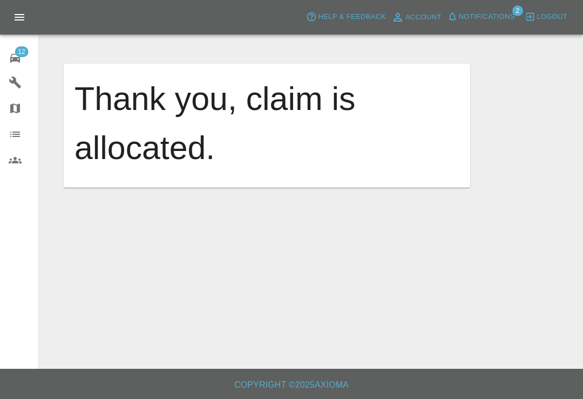
click at [462, 23] on button "Notifications" at bounding box center [480, 17] width 73 height 17
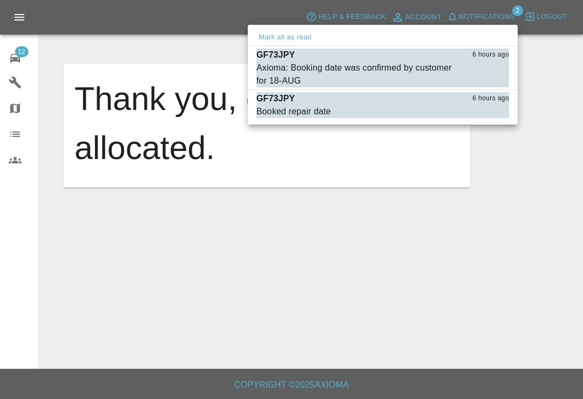
click at [25, 62] on div at bounding box center [291, 199] width 583 height 399
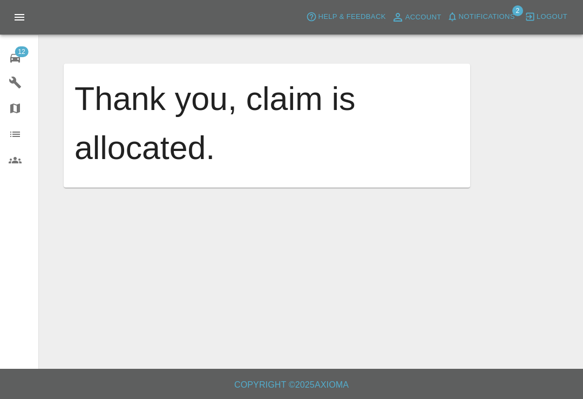
click at [25, 61] on div at bounding box center [291, 199] width 583 height 399
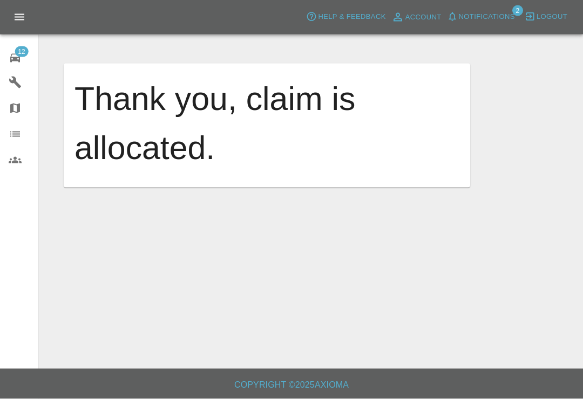
scroll to position [0, 0]
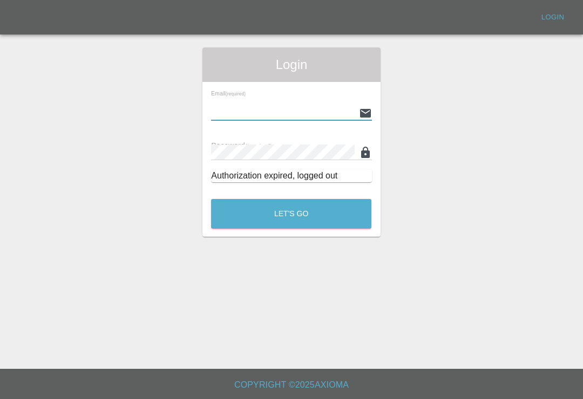
click at [284, 120] on input "text" at bounding box center [282, 113] width 143 height 16
type input "Smartpaintrepair1@gmail.com"
click at [291, 214] on button "Let's Go" at bounding box center [291, 214] width 160 height 30
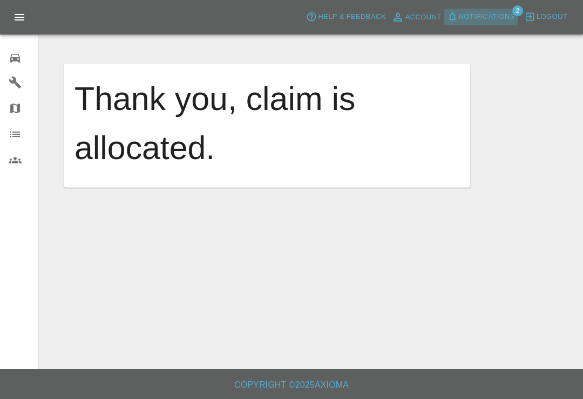
click at [454, 24] on button "Notifications" at bounding box center [480, 17] width 73 height 17
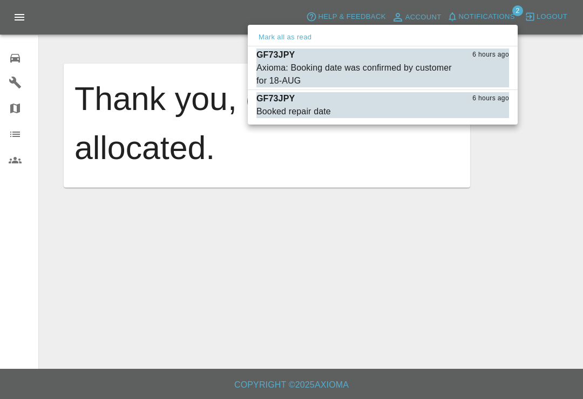
click at [320, 84] on div "Axioma: Booking date was confirmed by customer for 18-AUG" at bounding box center [355, 74] width 198 height 26
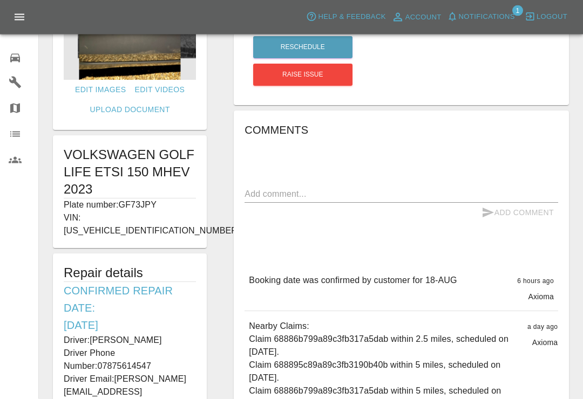
scroll to position [118, 0]
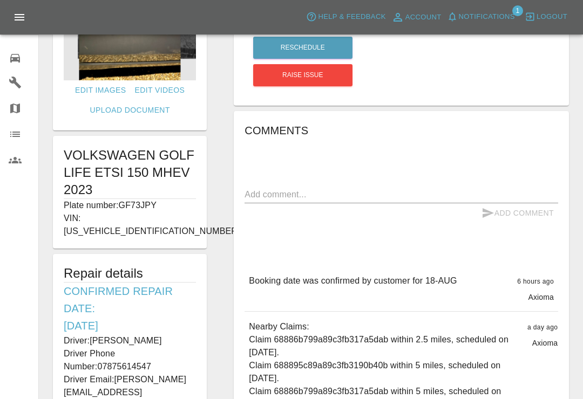
click at [17, 65] on link "0 Repair home" at bounding box center [19, 57] width 38 height 26
click at [16, 183] on div "0 Repair home Garages Map Organization Users" at bounding box center [19, 199] width 39 height 399
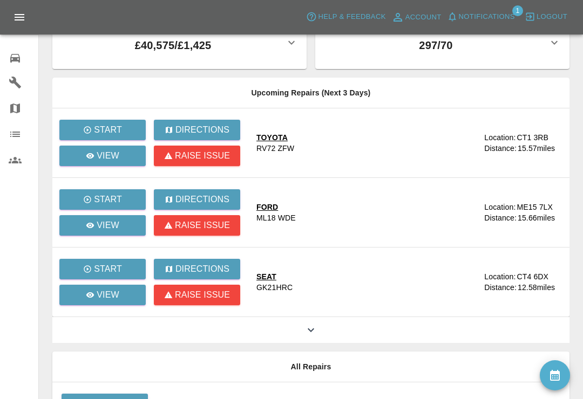
scroll to position [129, 0]
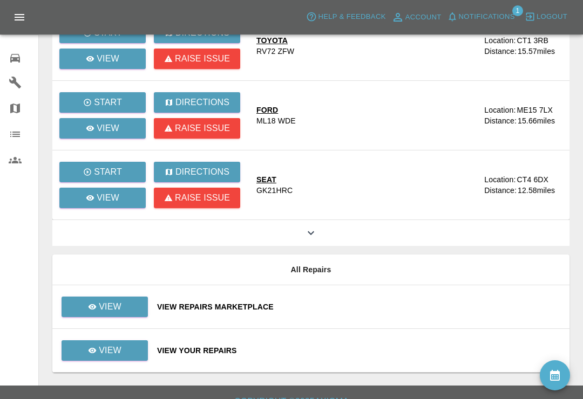
click at [401, 304] on div "View Repairs Marketplace" at bounding box center [358, 307] width 403 height 11
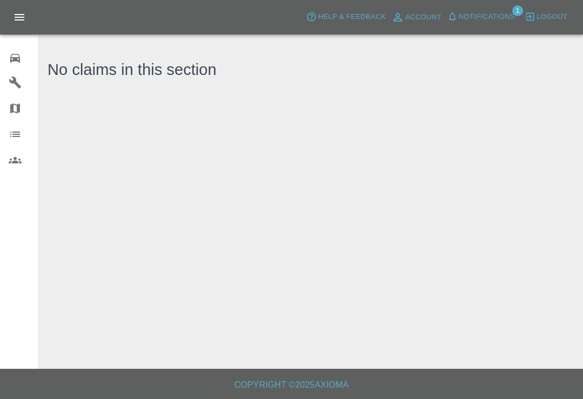
click at [462, 19] on span "Notifications" at bounding box center [486, 17] width 56 height 12
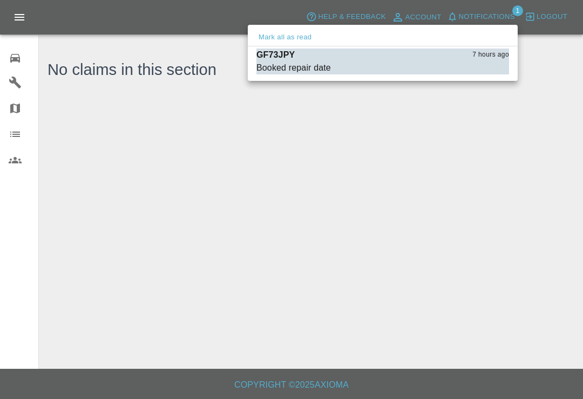
click at [491, 71] on button "Mark as read" at bounding box center [484, 68] width 47 height 12
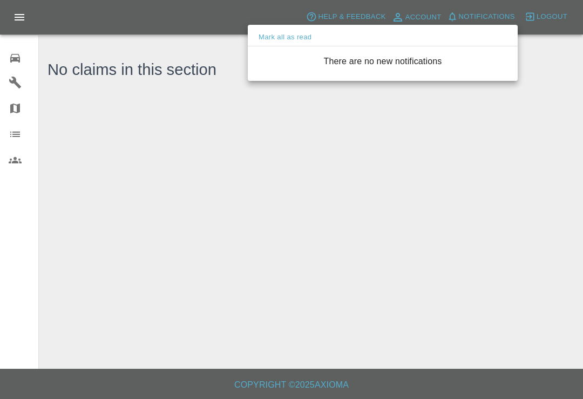
click at [412, 142] on div at bounding box center [291, 199] width 583 height 399
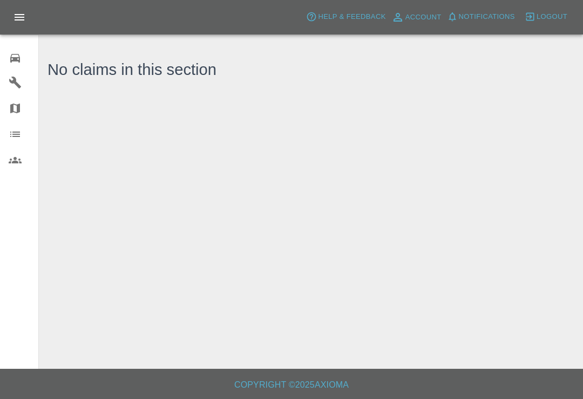
click at [16, 61] on icon at bounding box center [15, 58] width 13 height 13
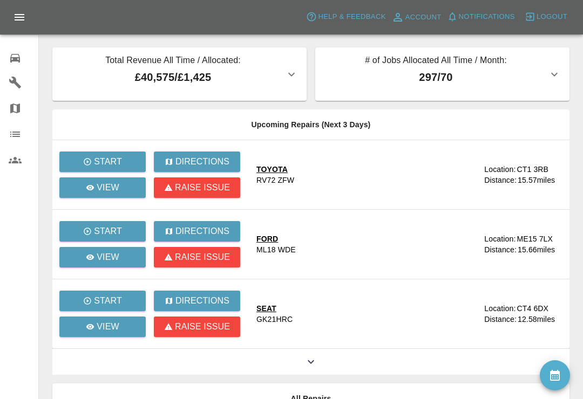
click at [552, 372] on icon "availability" at bounding box center [555, 375] width 10 height 11
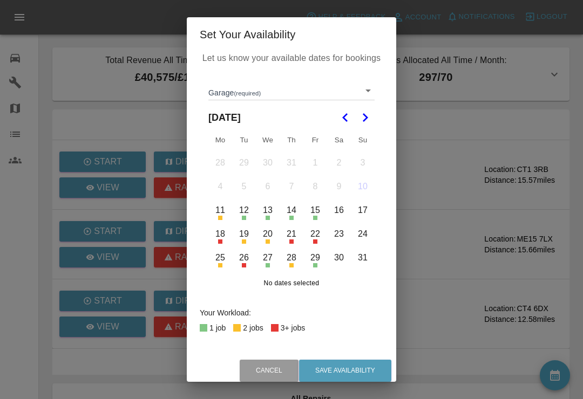
click at [357, 92] on body "Axioma Help & Feedback Account Notifications 0 Logout 0 Repair home Garages Map…" at bounding box center [291, 272] width 583 height 545
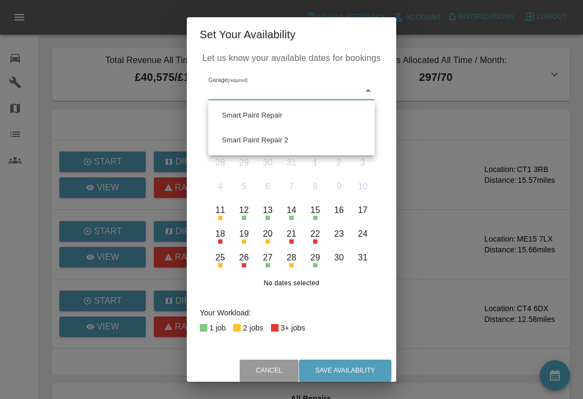
click at [335, 143] on li "Smart Paint Repair 2" at bounding box center [291, 140] width 161 height 25
type input "68777e42aa6a988063456d0d"
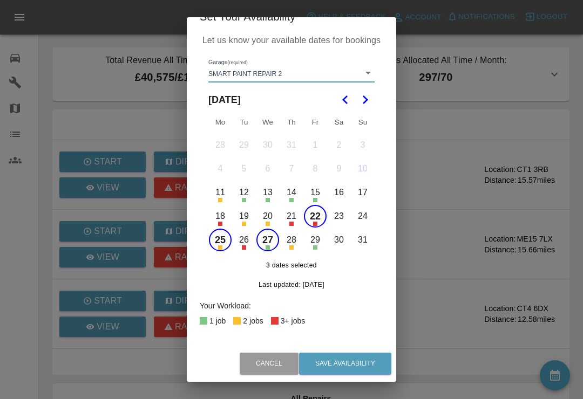
scroll to position [17, 0]
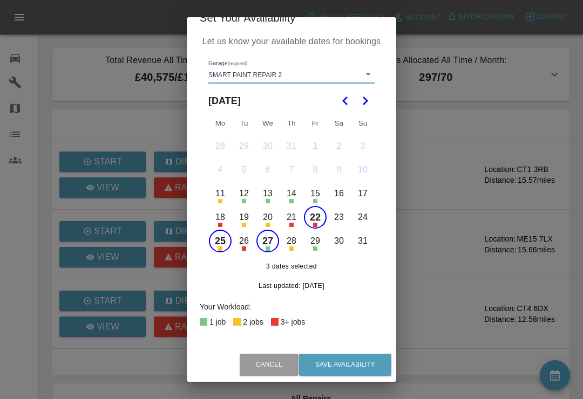
click at [294, 198] on button "14" at bounding box center [291, 193] width 23 height 23
click at [364, 361] on button "Save Availability" at bounding box center [345, 365] width 92 height 22
